Goal: Ask a question: Seek information or help from site administrators or community

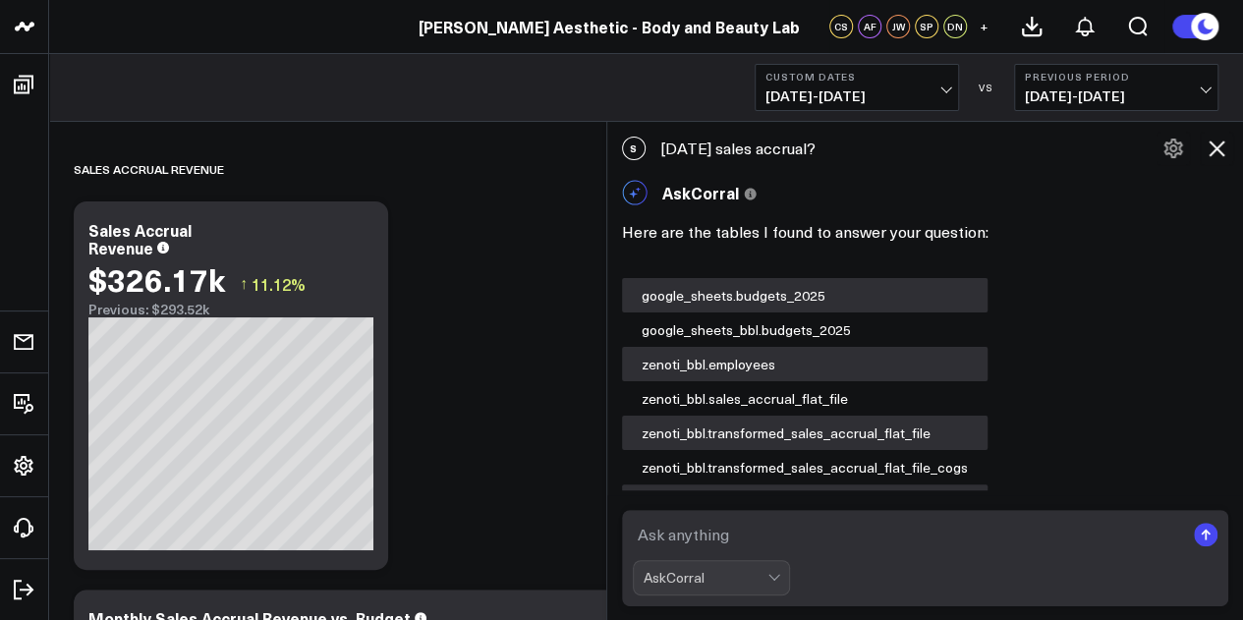
scroll to position [2235, 0]
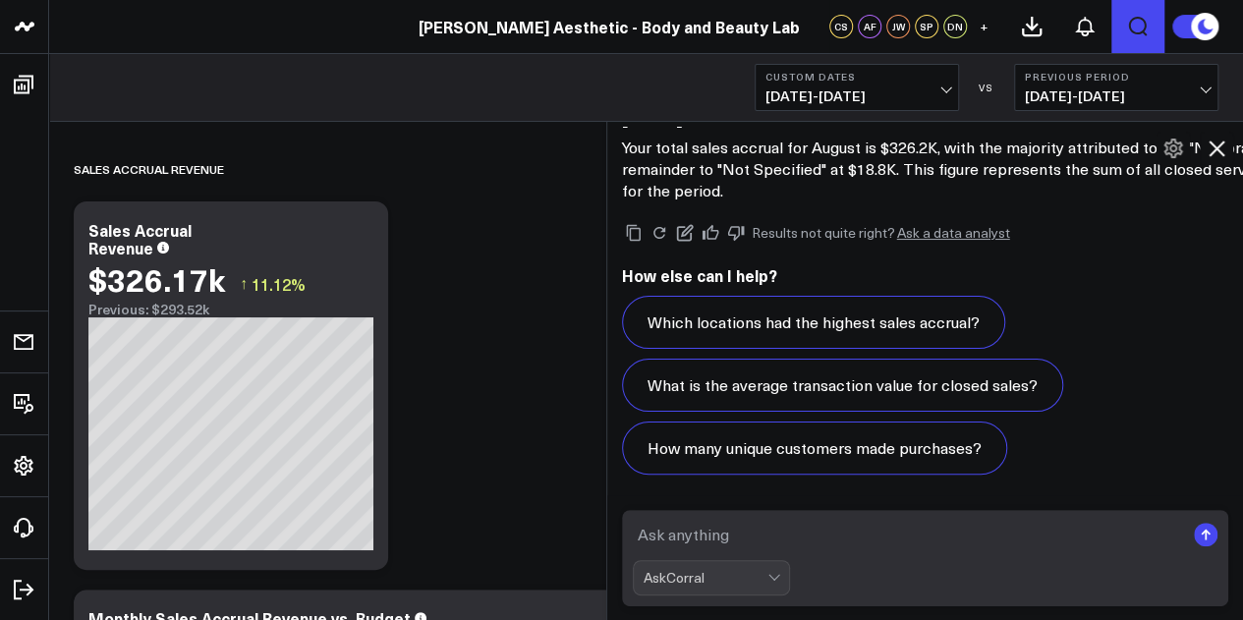
click at [1136, 28] on icon "Open search" at bounding box center [1138, 27] width 24 height 24
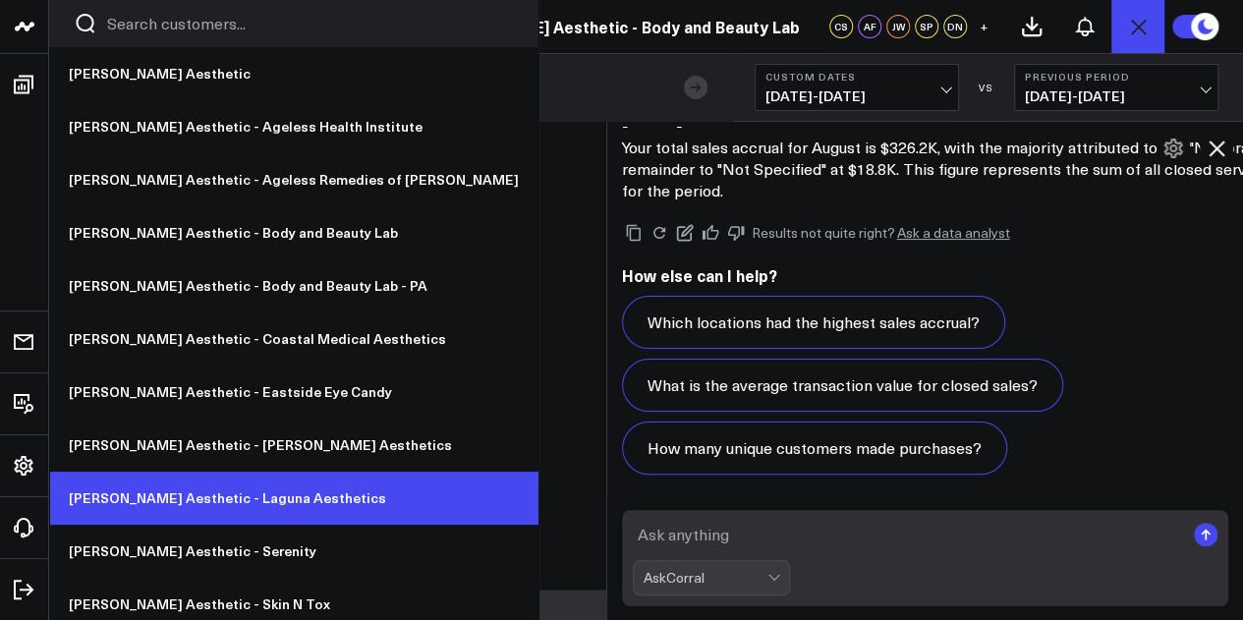
click at [237, 484] on link "[PERSON_NAME] Aesthetic - Laguna Aesthetics" at bounding box center [293, 498] width 489 height 53
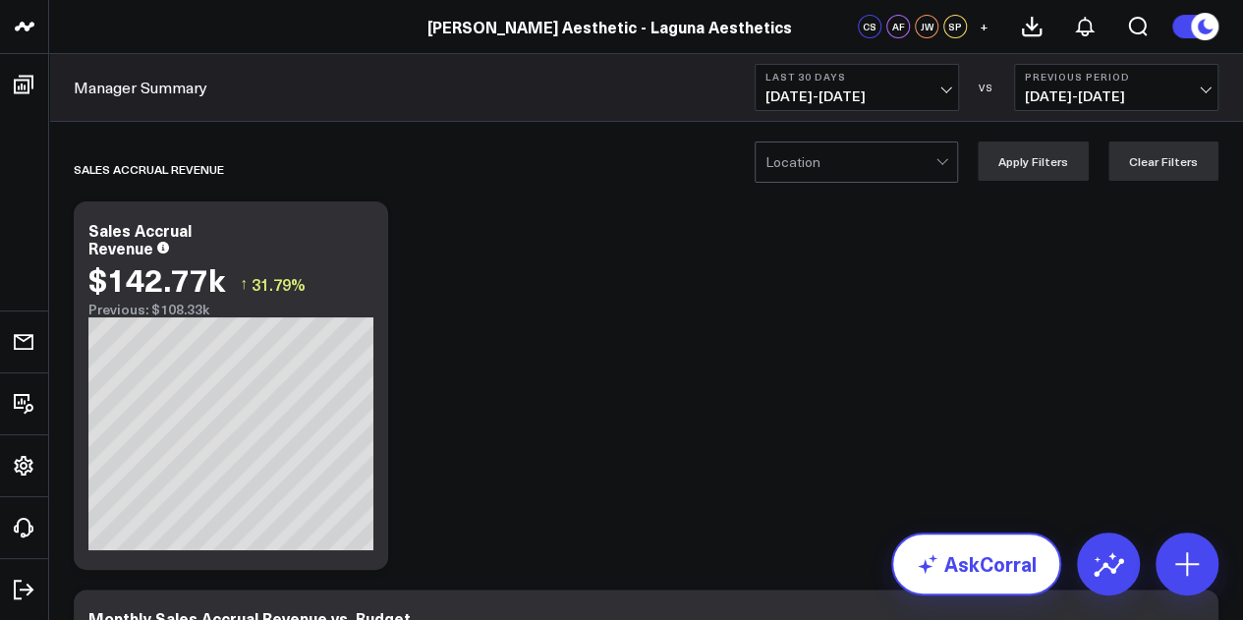
click at [969, 569] on link "AskCorral" at bounding box center [976, 564] width 170 height 63
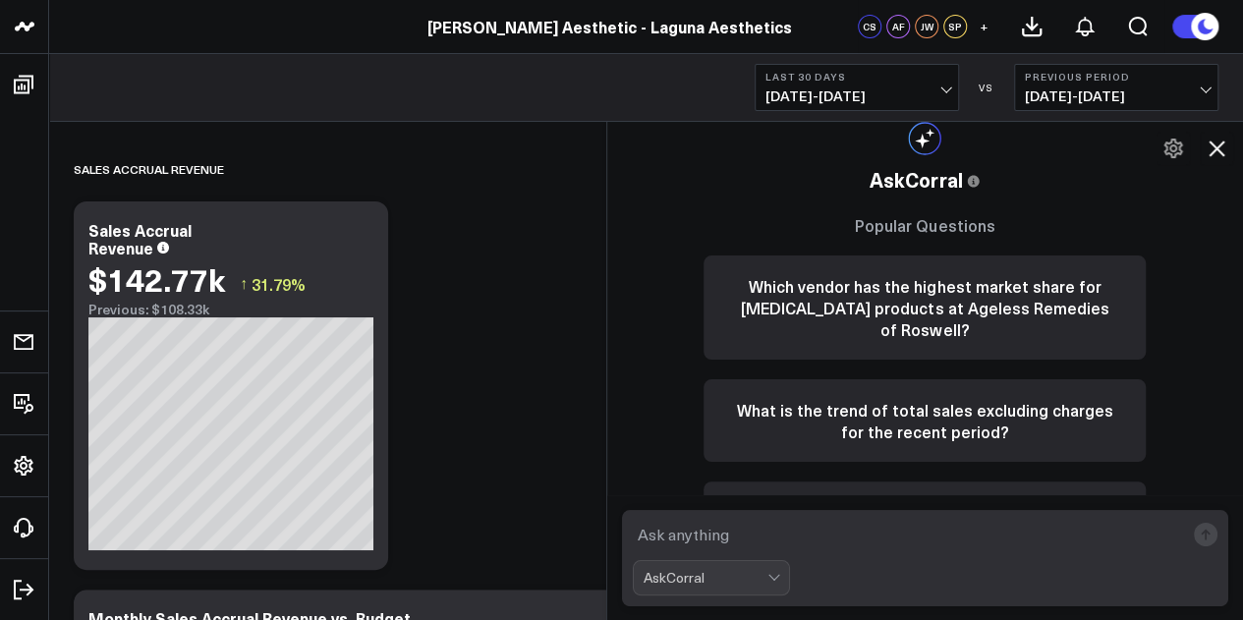
click at [844, 529] on textarea at bounding box center [909, 534] width 552 height 35
type textarea "sales accrual August 2025"
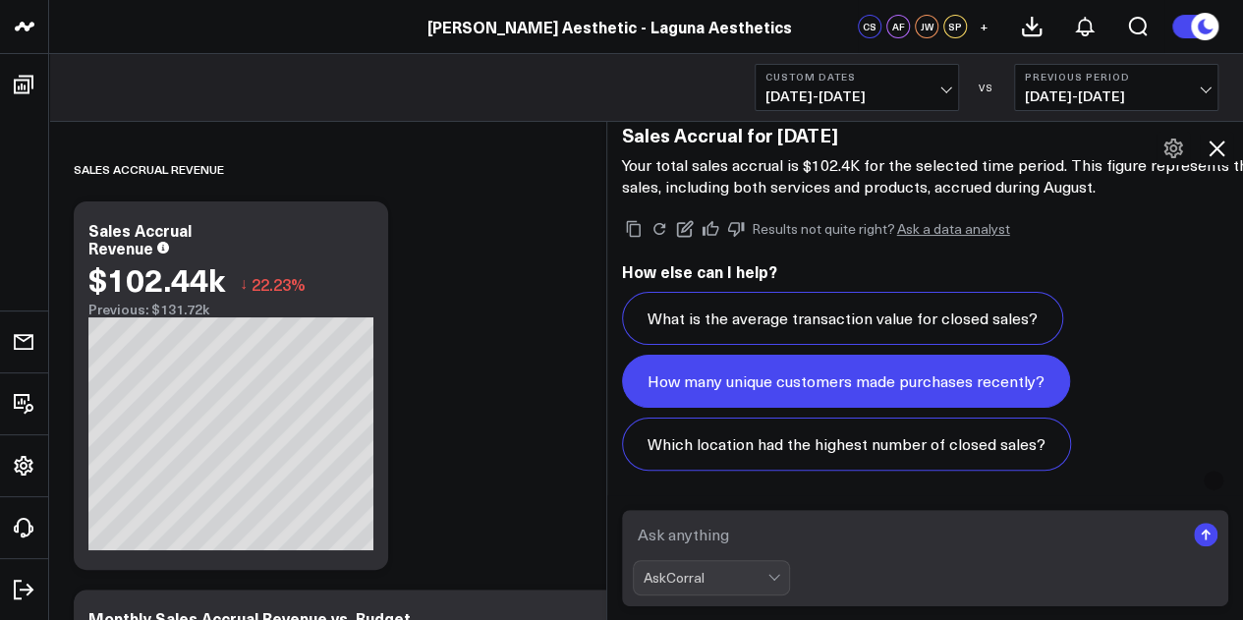
scroll to position [2102, 0]
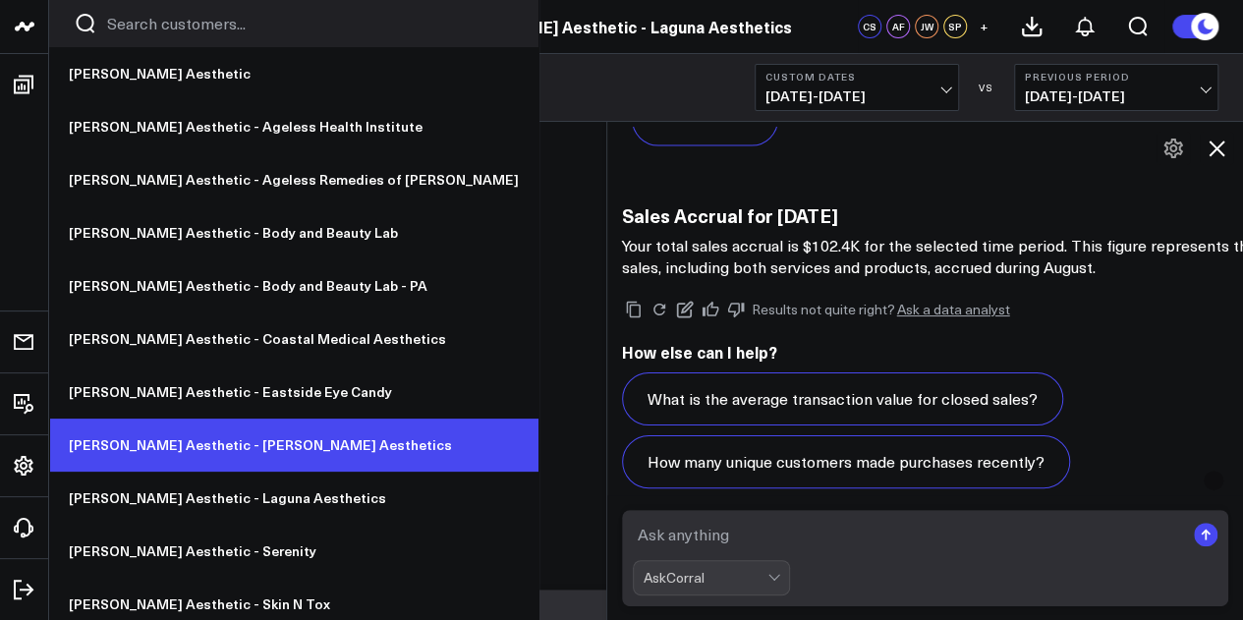
click at [263, 431] on link "[PERSON_NAME] Aesthetic - [PERSON_NAME] Aesthetics" at bounding box center [293, 445] width 489 height 53
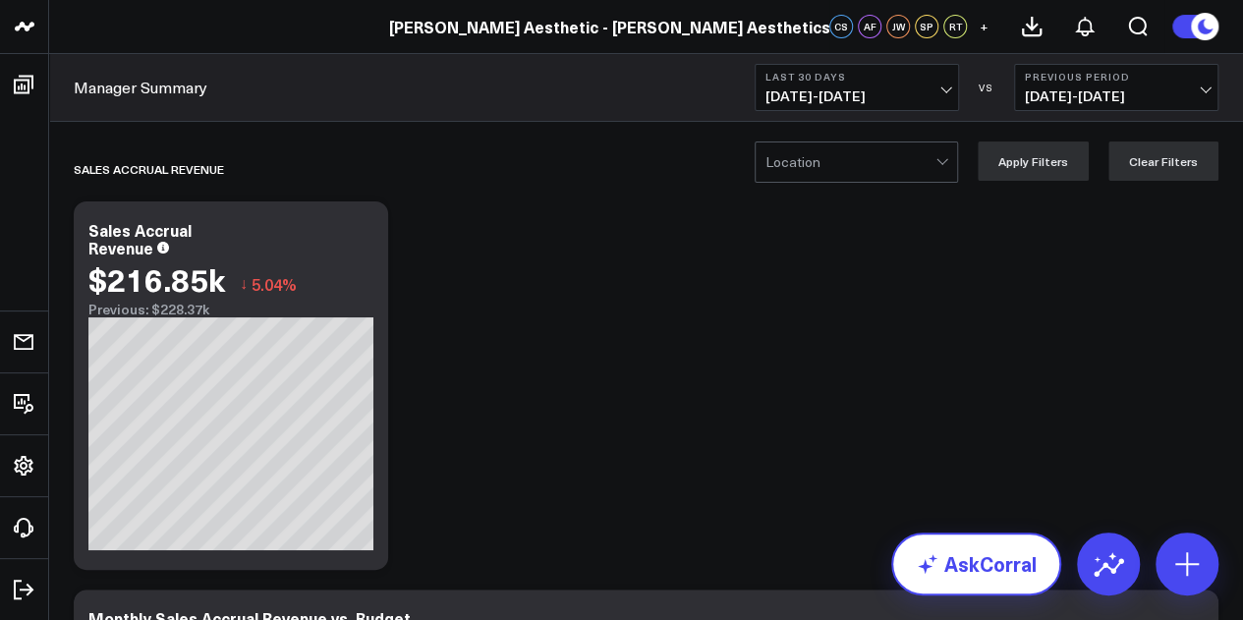
click at [963, 554] on link "AskCorral" at bounding box center [976, 564] width 170 height 63
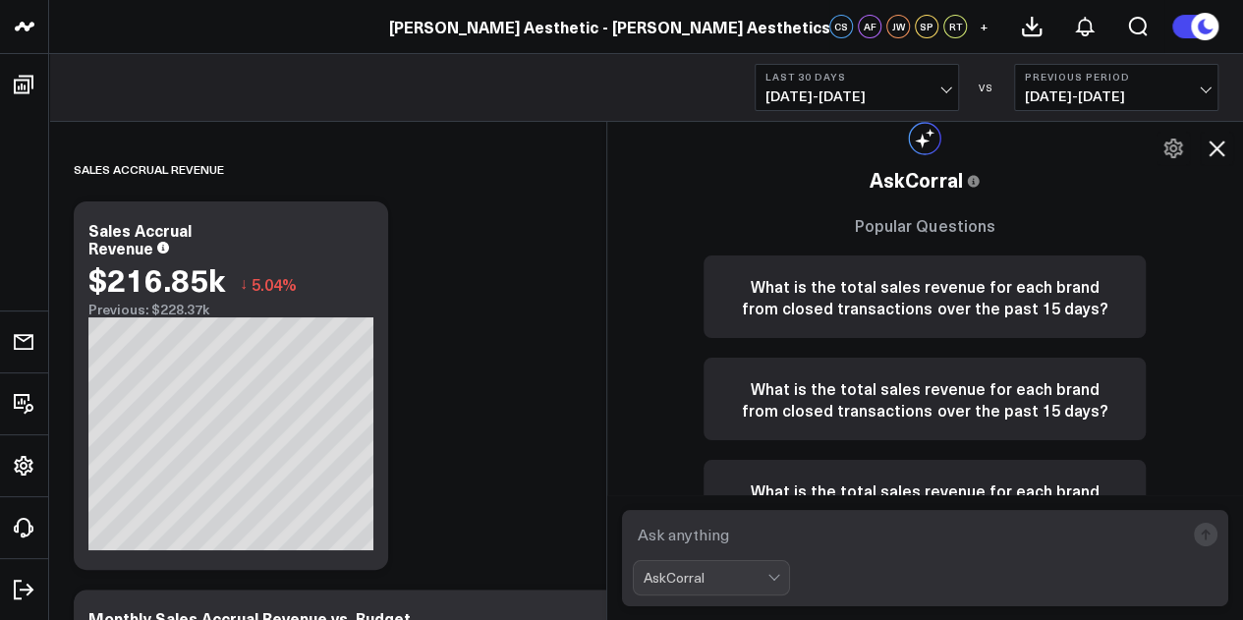
click at [916, 550] on textarea at bounding box center [909, 534] width 552 height 35
type textarea "Sales accrual for August 2025?"
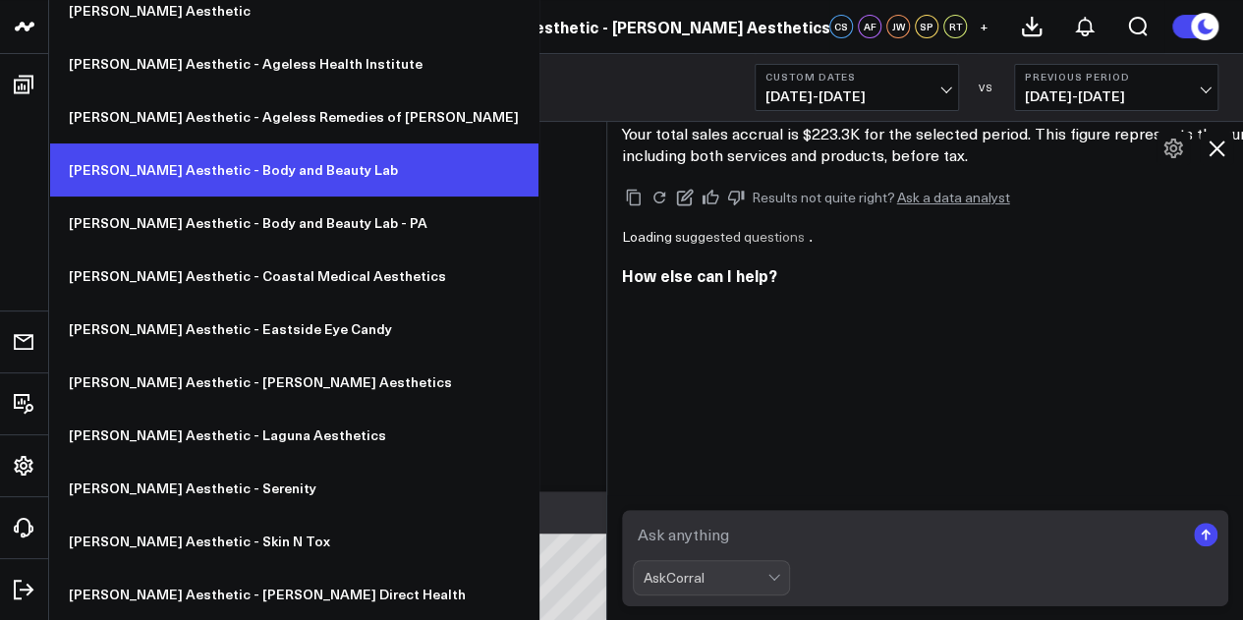
scroll to position [1768, 0]
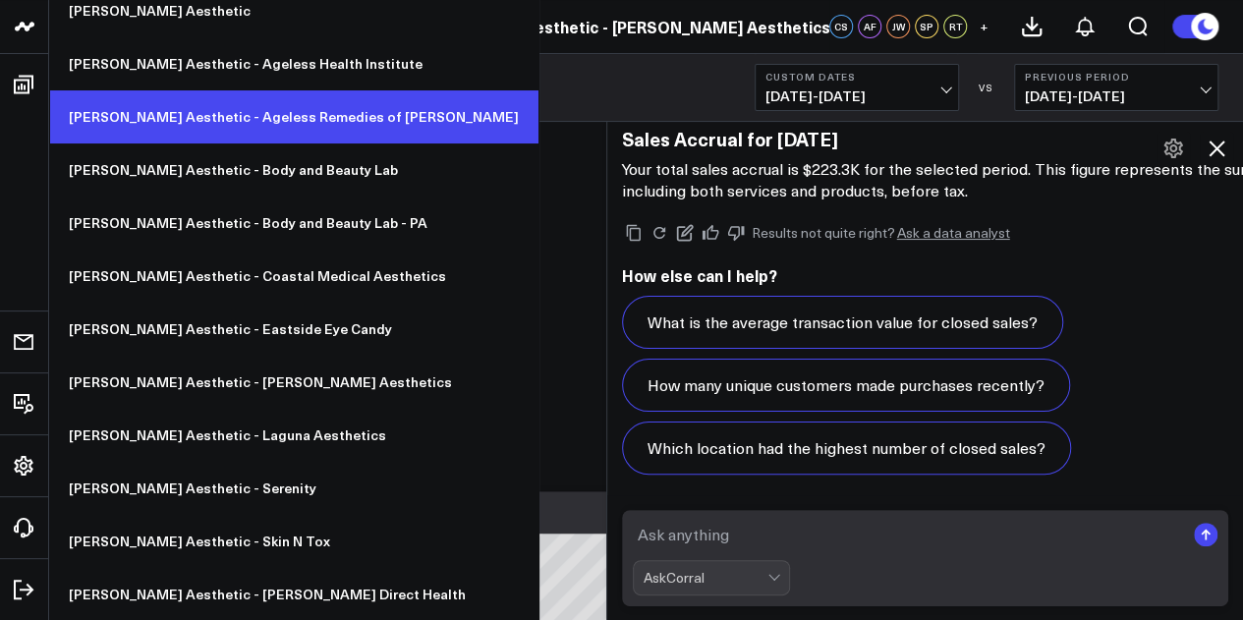
click at [263, 125] on link "[PERSON_NAME] Aesthetic - Ageless Remedies of [PERSON_NAME]" at bounding box center [293, 116] width 489 height 53
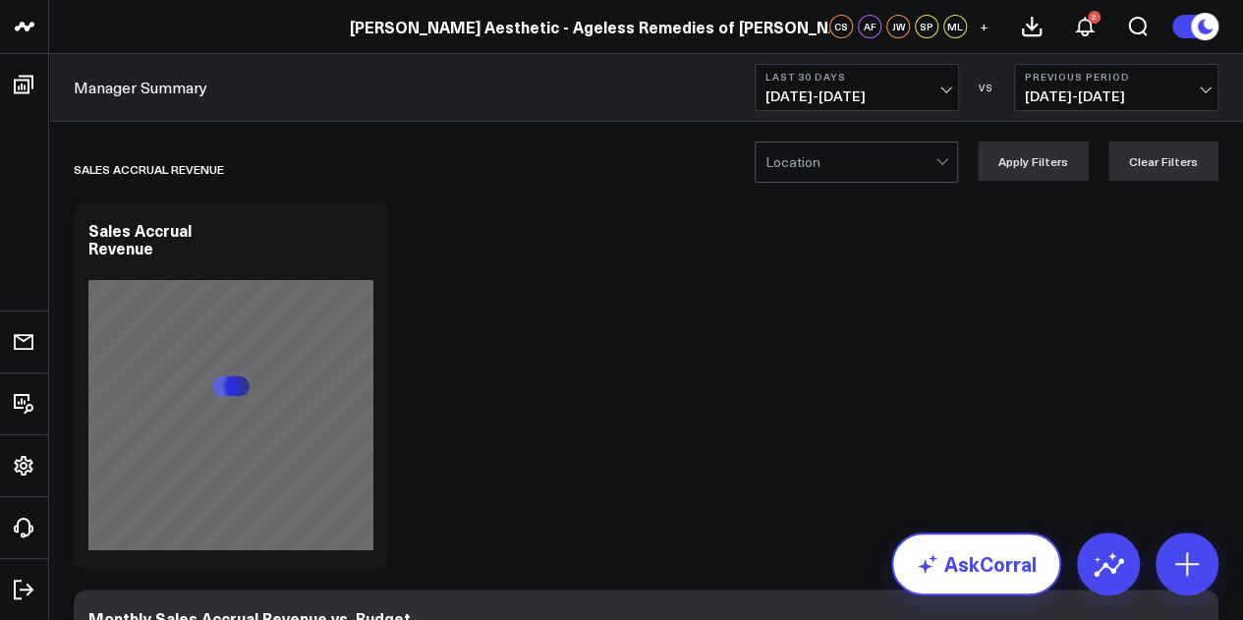
click at [975, 557] on link "AskCorral" at bounding box center [976, 564] width 170 height 63
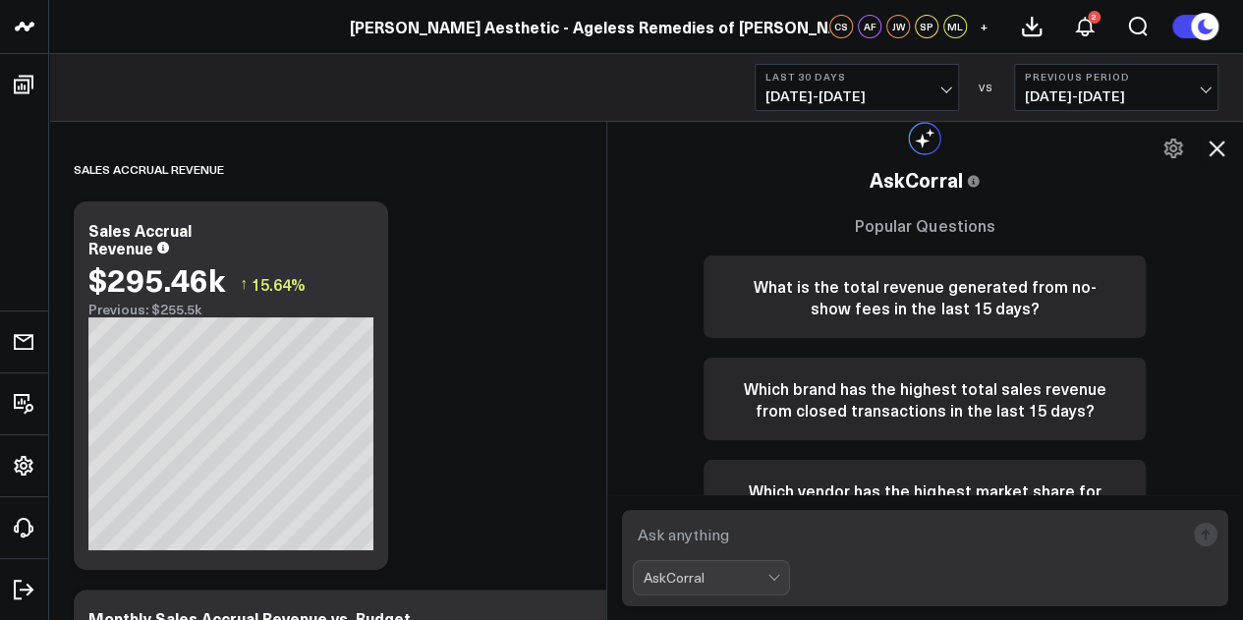
click at [961, 523] on textarea at bounding box center [909, 534] width 552 height 35
type textarea "Sales accrual for [DATE]?"
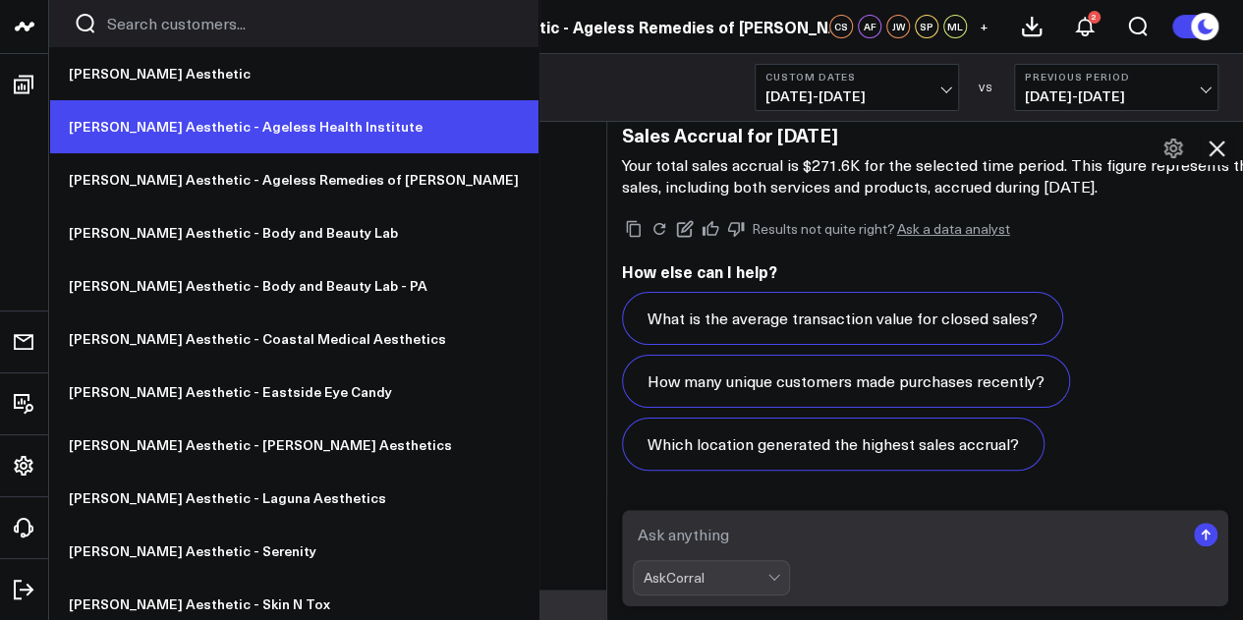
click at [265, 148] on link "[PERSON_NAME] Aesthetic - Ageless Health Institute" at bounding box center [293, 126] width 489 height 53
